Goal: Task Accomplishment & Management: Manage account settings

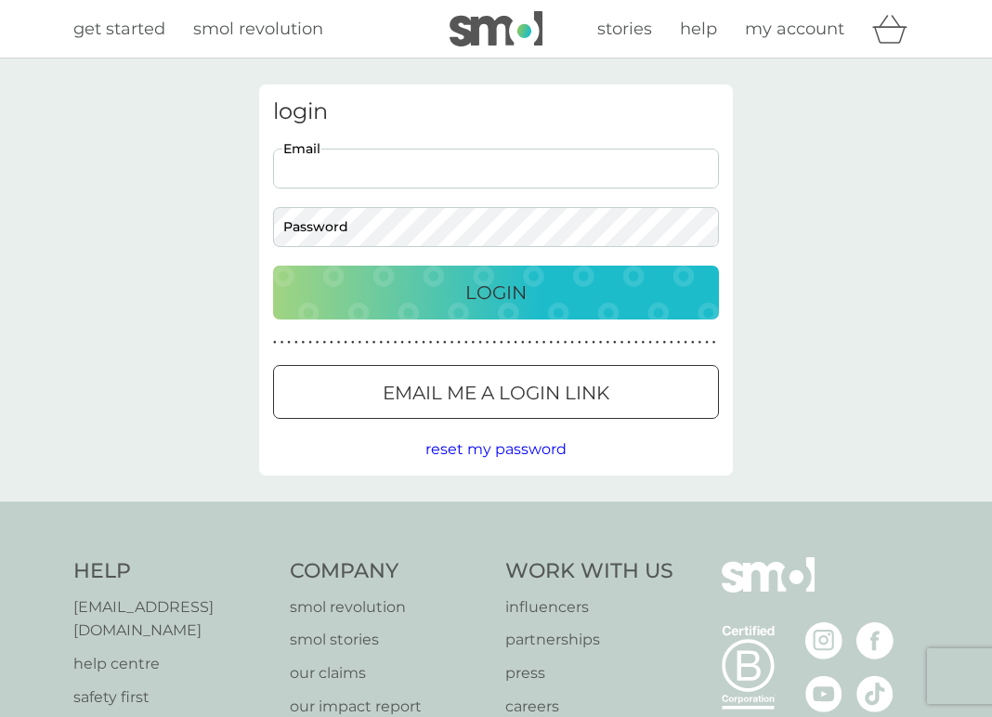
type input "[EMAIL_ADDRESS][DOMAIN_NAME]"
click at [496, 292] on button "Login" at bounding box center [496, 293] width 446 height 54
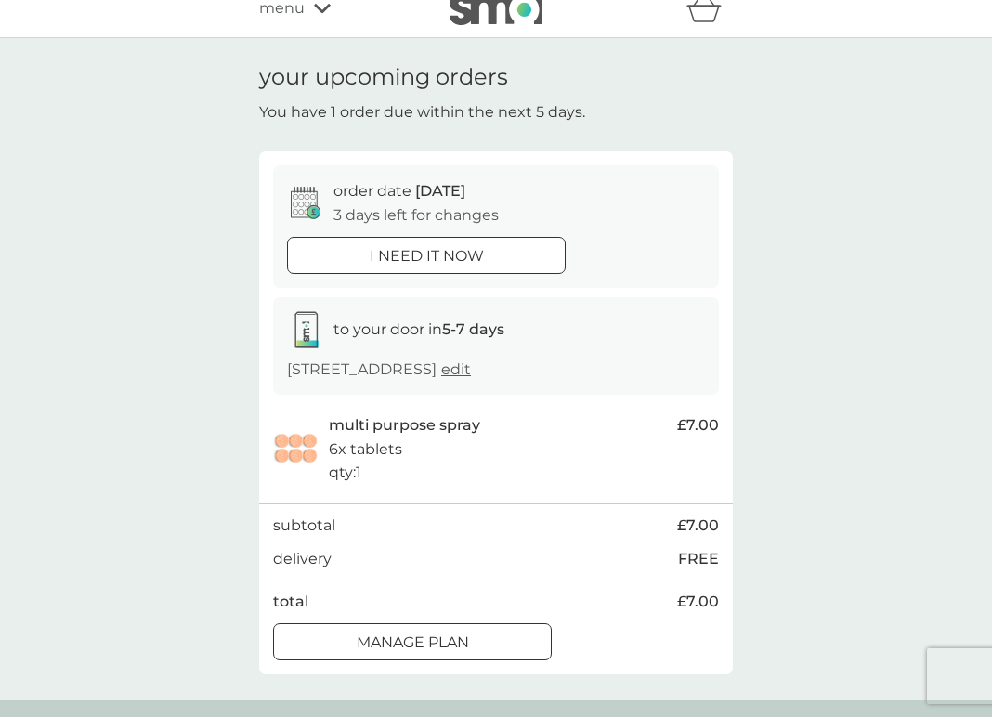
scroll to position [98, 0]
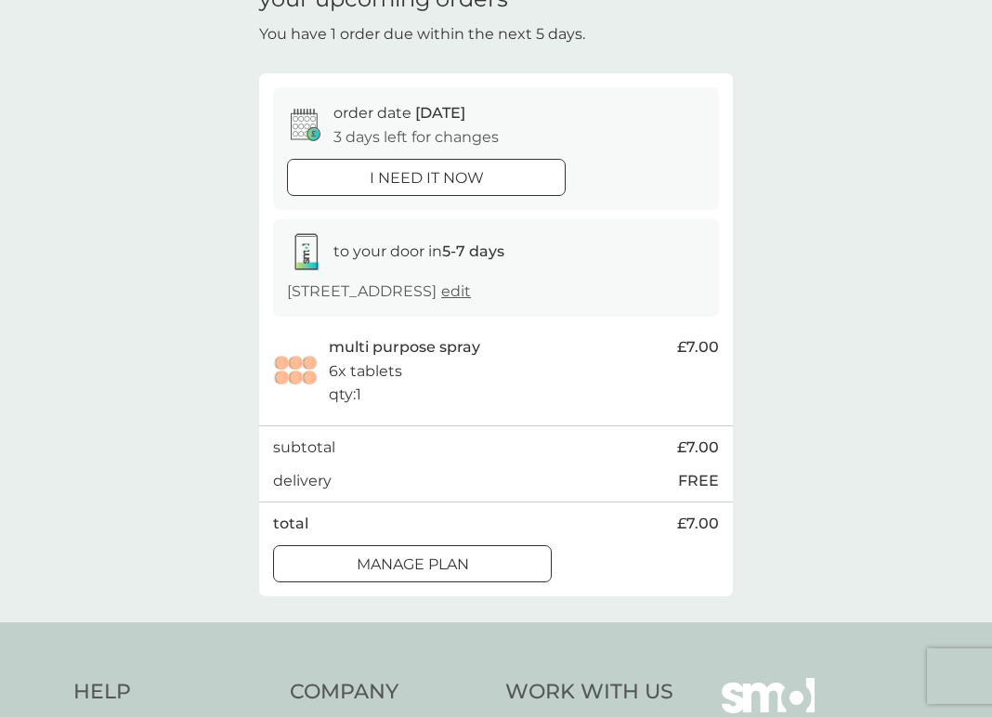
click at [457, 561] on p "Manage plan" at bounding box center [413, 565] width 112 height 24
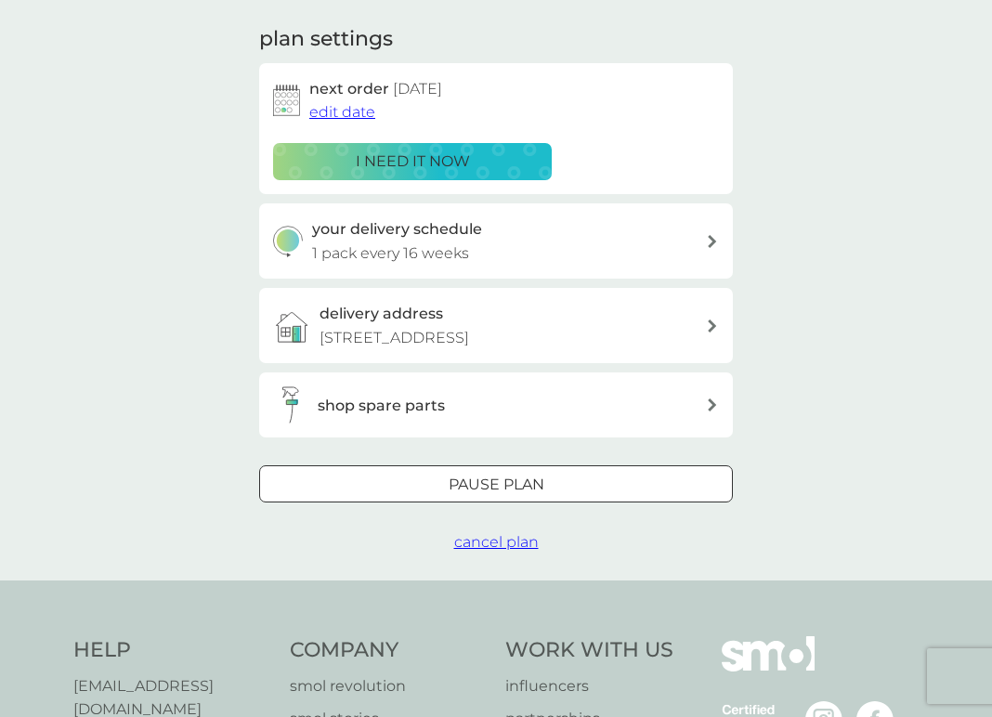
scroll to position [272, 0]
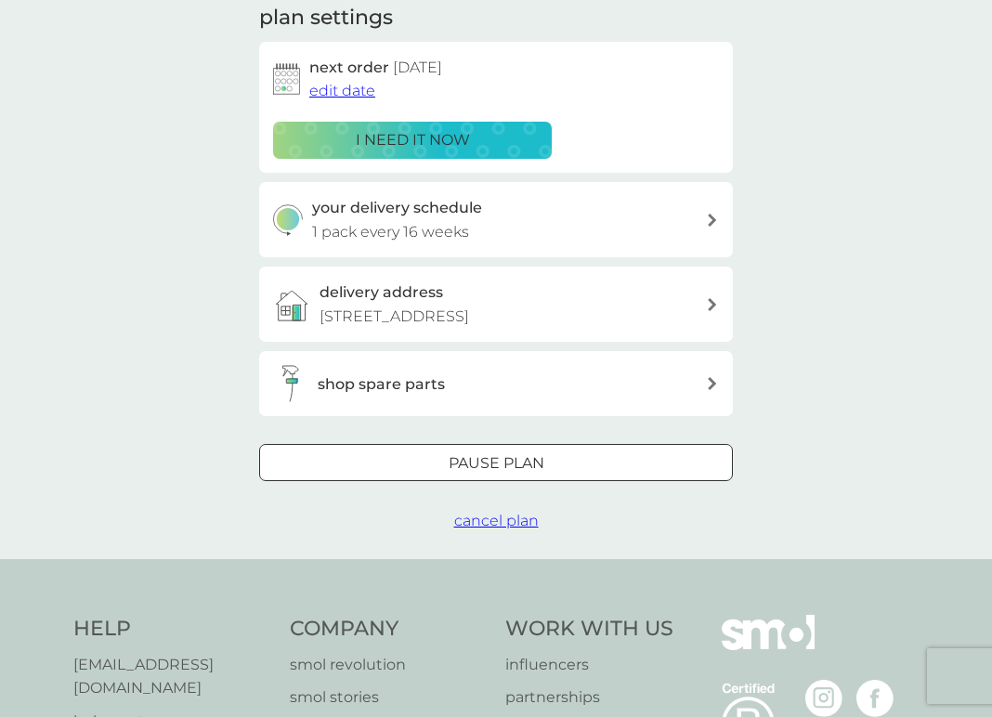
click at [687, 379] on div "shop spare parts" at bounding box center [512, 385] width 388 height 24
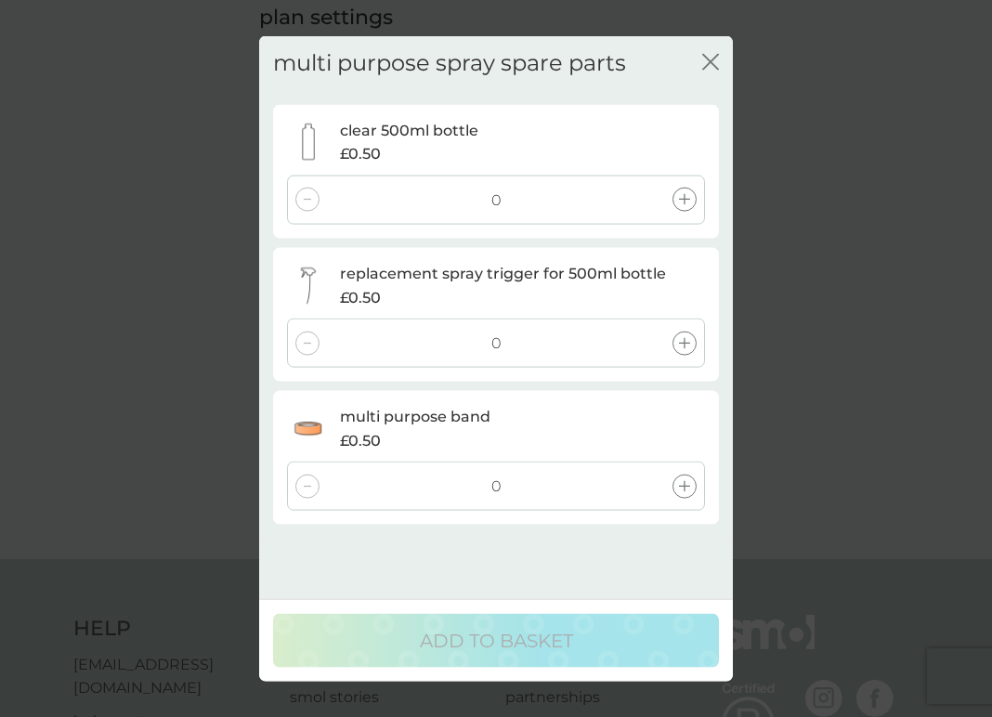
click at [707, 56] on icon "close" at bounding box center [710, 62] width 17 height 17
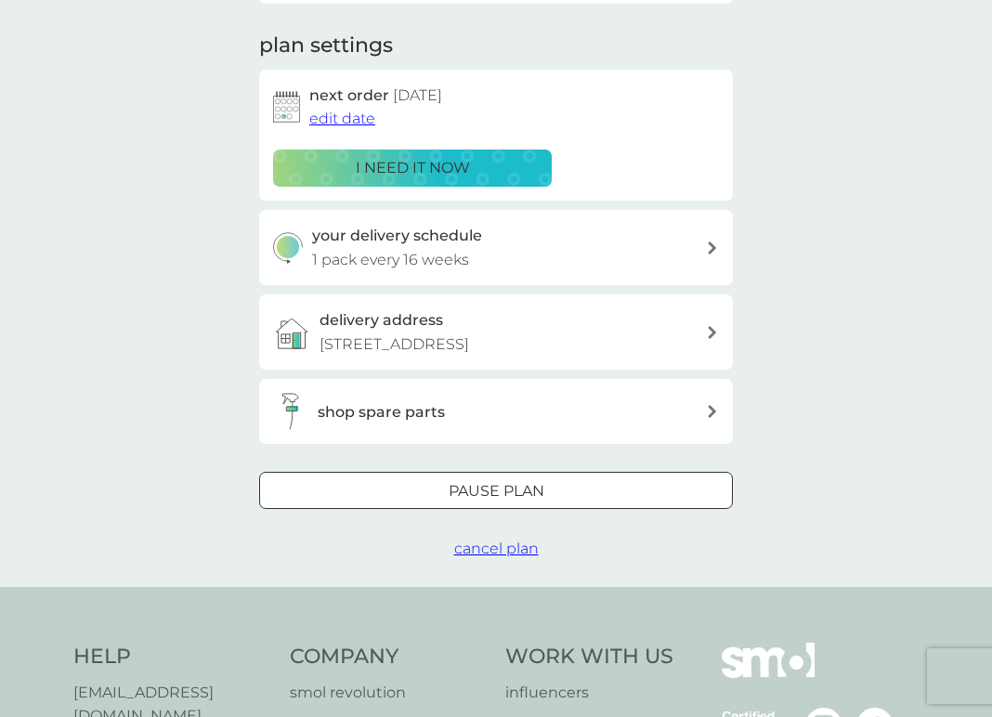
scroll to position [191, 0]
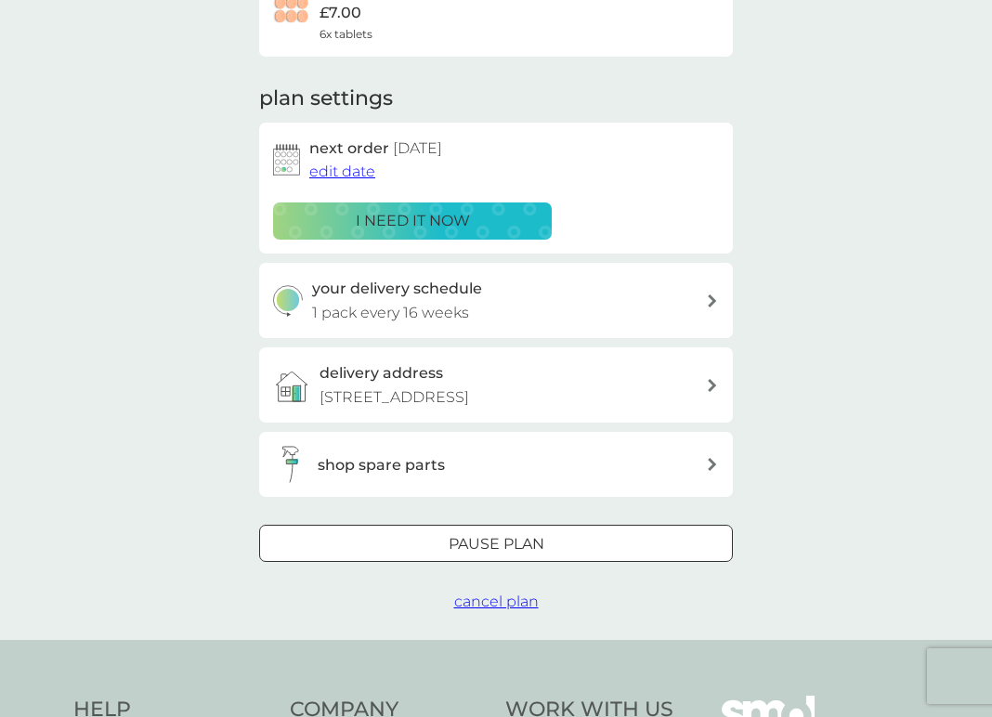
click at [517, 535] on div at bounding box center [496, 545] width 67 height 20
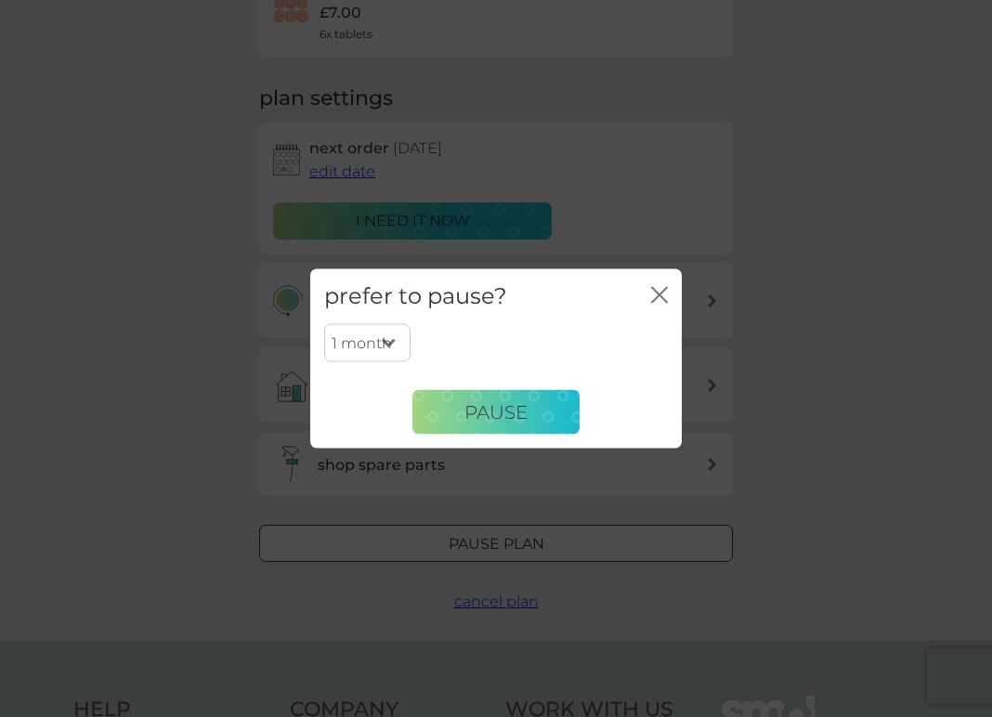
select select "6"
click at [502, 410] on span "Pause" at bounding box center [496, 411] width 63 height 22
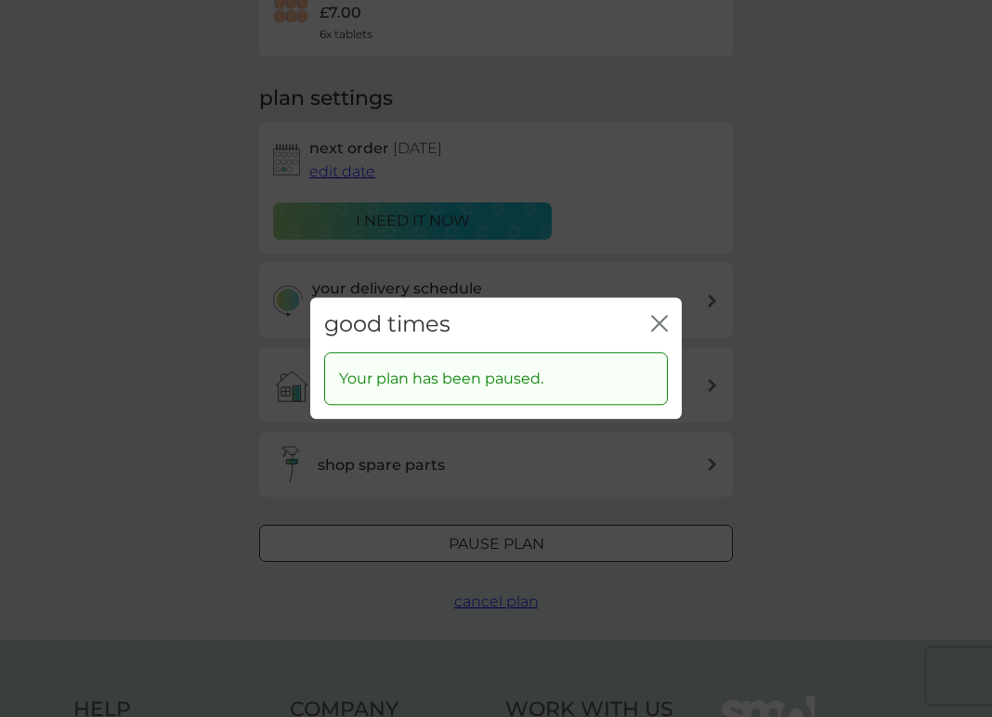
click at [656, 321] on icon "close" at bounding box center [655, 323] width 7 height 15
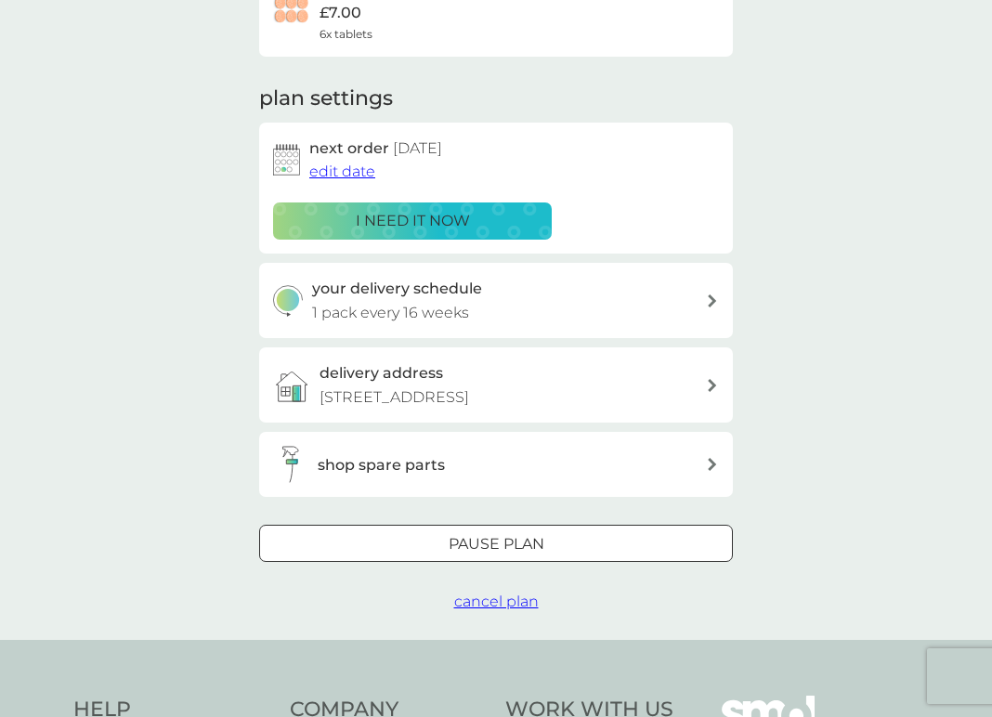
scroll to position [0, 0]
